Goal: Find specific page/section: Find specific page/section

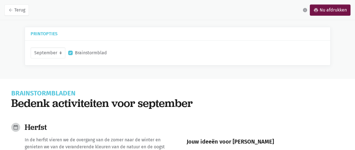
scroll to position [397, 0]
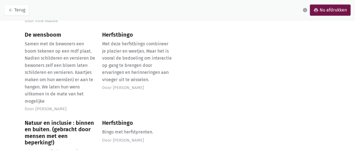
click at [120, 125] on div "Herfstbingo" at bounding box center [137, 123] width 70 height 6
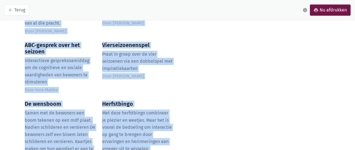
scroll to position [301, 0]
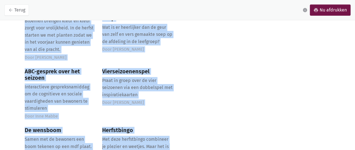
drag, startPoint x: 120, startPoint y: 125, endPoint x: 258, endPoint y: 17, distance: 175.9
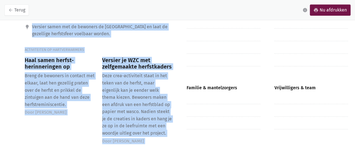
scroll to position [168, 0]
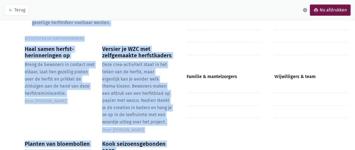
click at [54, 53] on div "Haal samen herfst-herinneringen op" at bounding box center [60, 52] width 70 height 13
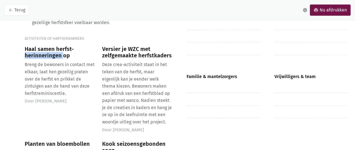
click at [54, 53] on div "Haal samen herfst-herinneringen op" at bounding box center [60, 52] width 70 height 13
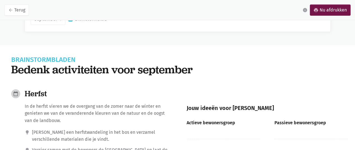
scroll to position [0, 0]
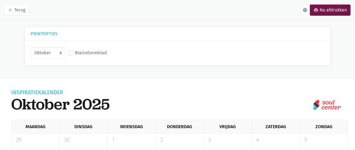
select select "10-2025"
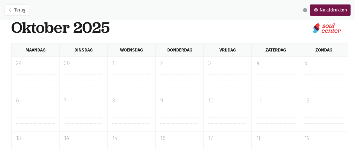
scroll to position [79, 0]
